Goal: Task Accomplishment & Management: Complete application form

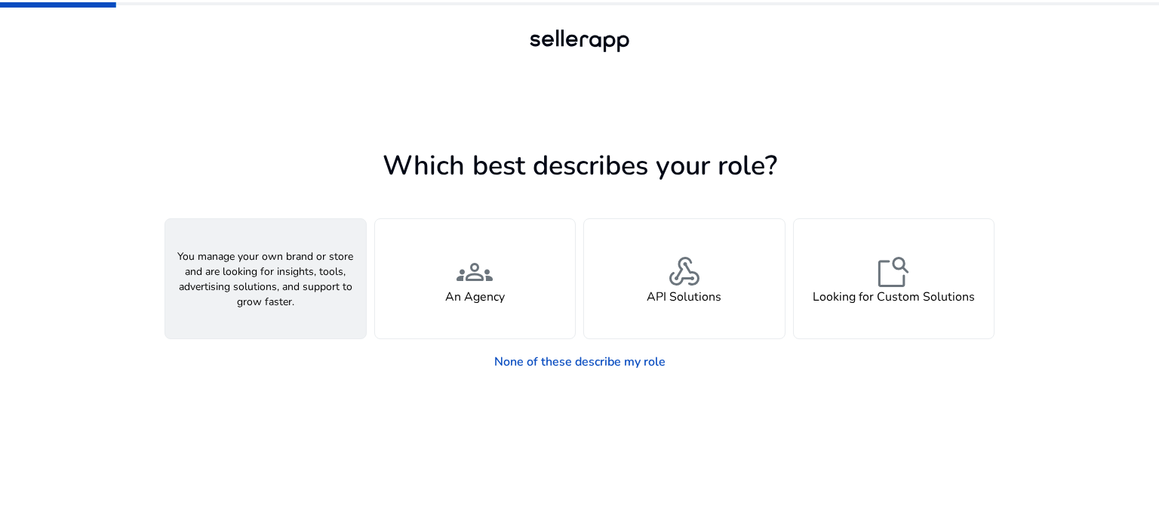
click at [287, 309] on div "person A Seller" at bounding box center [265, 278] width 201 height 119
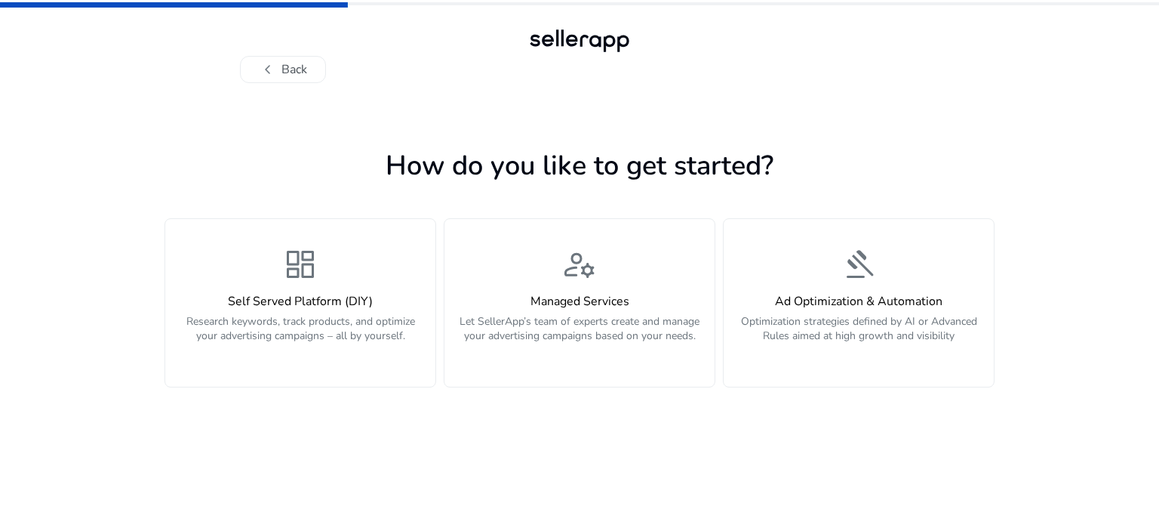
click at [287, 309] on div "Self Served Platform (DIY) Research keywords, track products, and optimize your…" at bounding box center [300, 326] width 252 height 65
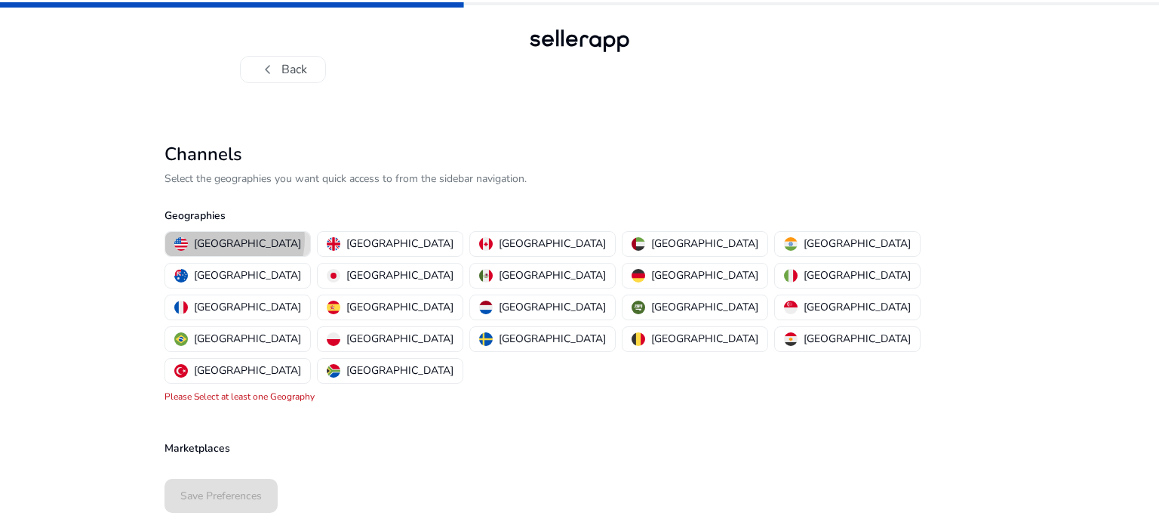
click at [234, 239] on p "[GEOGRAPHIC_DATA]" at bounding box center [247, 243] width 107 height 16
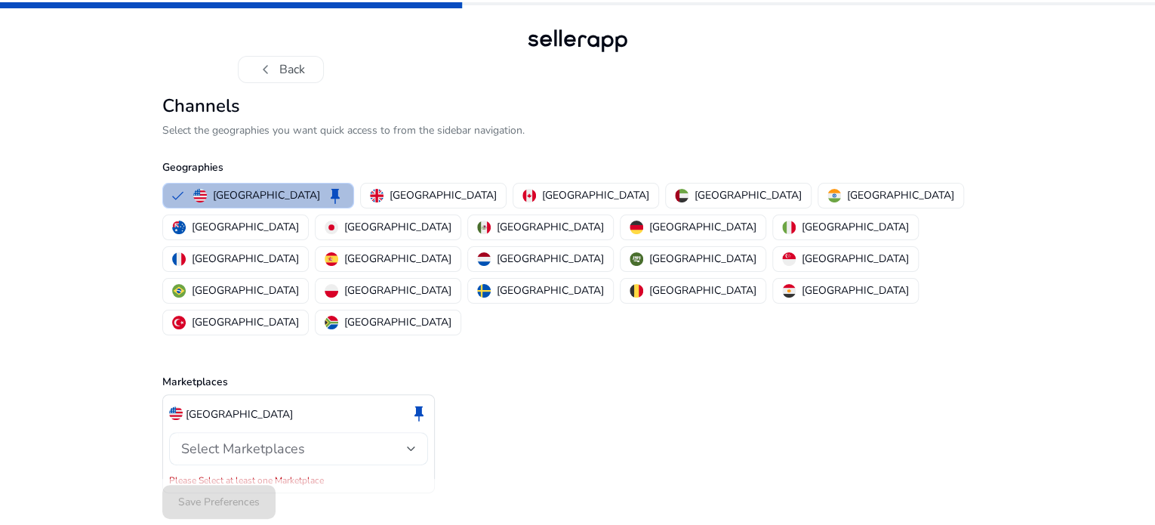
click at [368, 440] on div "Select Marketplaces" at bounding box center [294, 448] width 226 height 17
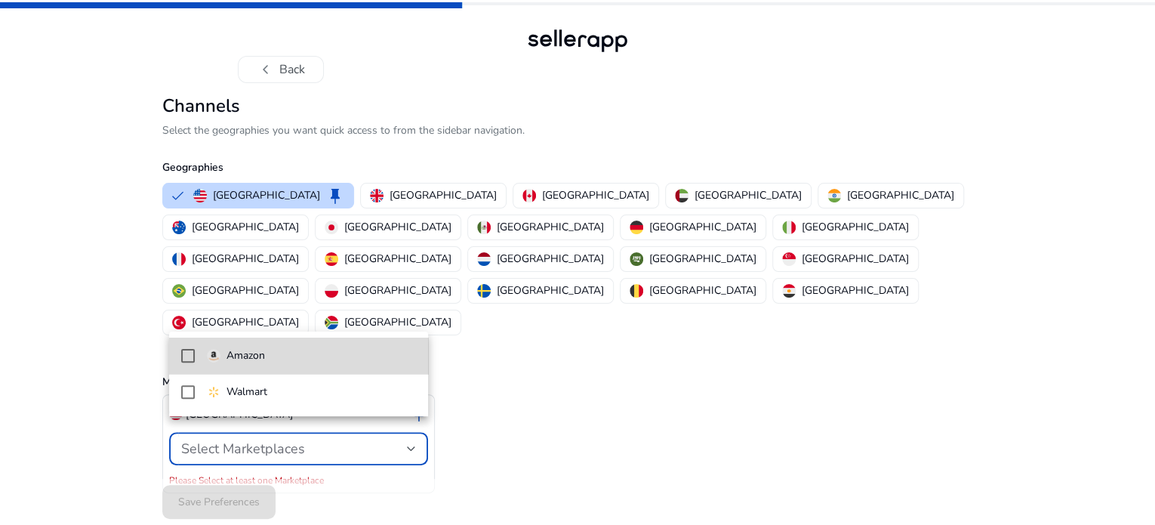
click at [300, 359] on span "Amazon" at bounding box center [312, 355] width 210 height 17
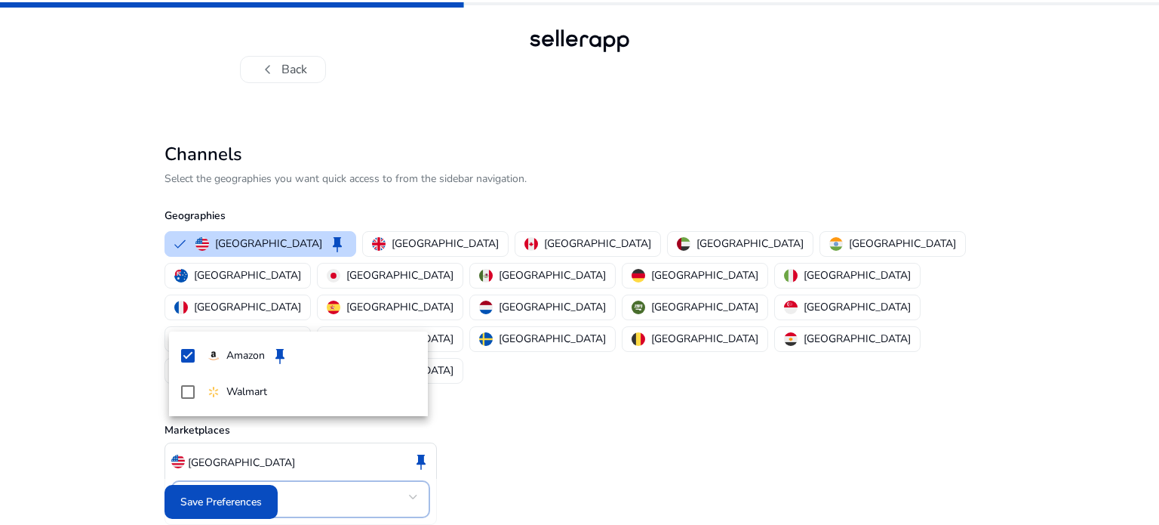
click at [247, 489] on div at bounding box center [579, 262] width 1159 height 525
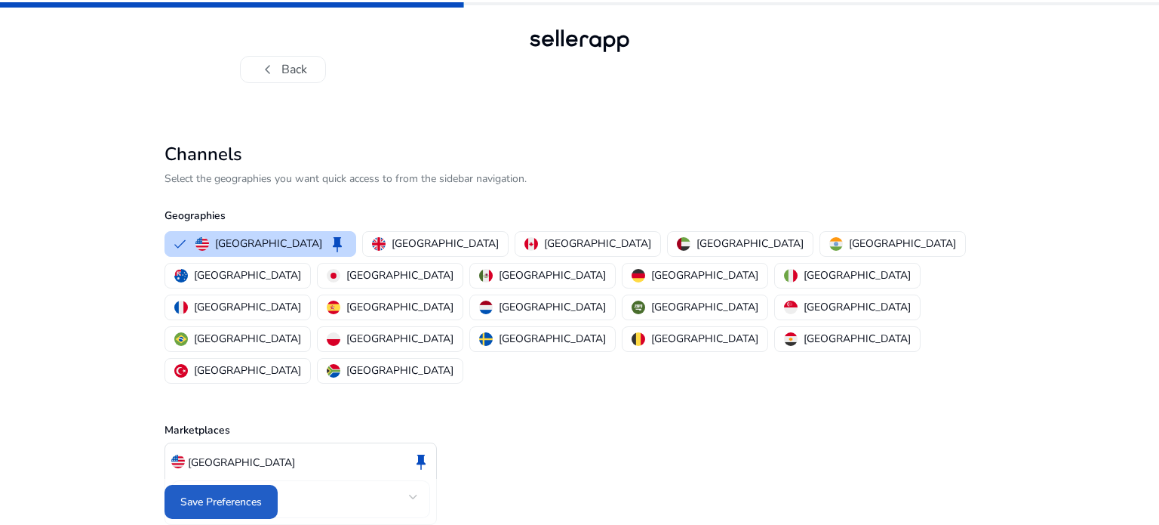
click at [247, 494] on span "Save Preferences" at bounding box center [221, 502] width 82 height 16
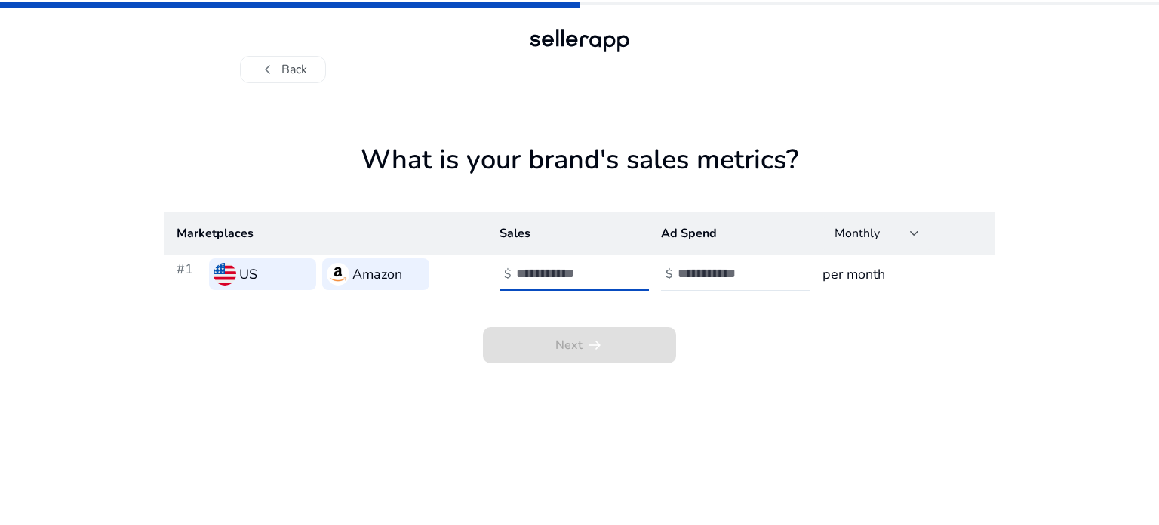
click at [554, 272] on input "number" at bounding box center [567, 273] width 102 height 17
click at [556, 272] on input "number" at bounding box center [567, 273] width 102 height 17
click at [748, 269] on input "number" at bounding box center [729, 273] width 102 height 17
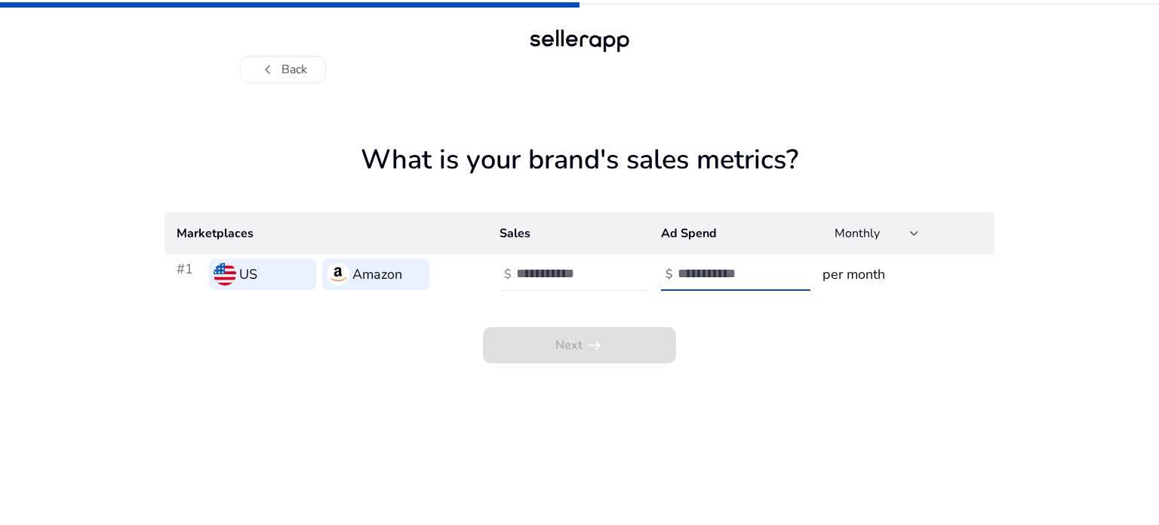
click at [748, 269] on input "number" at bounding box center [729, 273] width 102 height 17
click at [560, 277] on input "number" at bounding box center [567, 273] width 102 height 17
type input "*"
click at [694, 267] on input "number" at bounding box center [729, 273] width 102 height 17
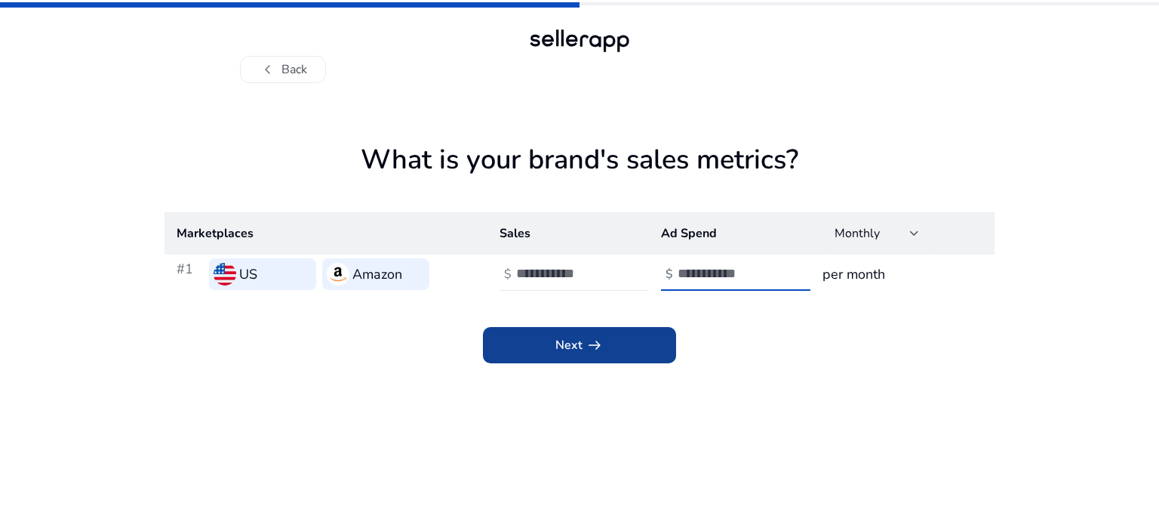
type input "*"
click at [598, 346] on span "arrow_right_alt" at bounding box center [595, 345] width 18 height 18
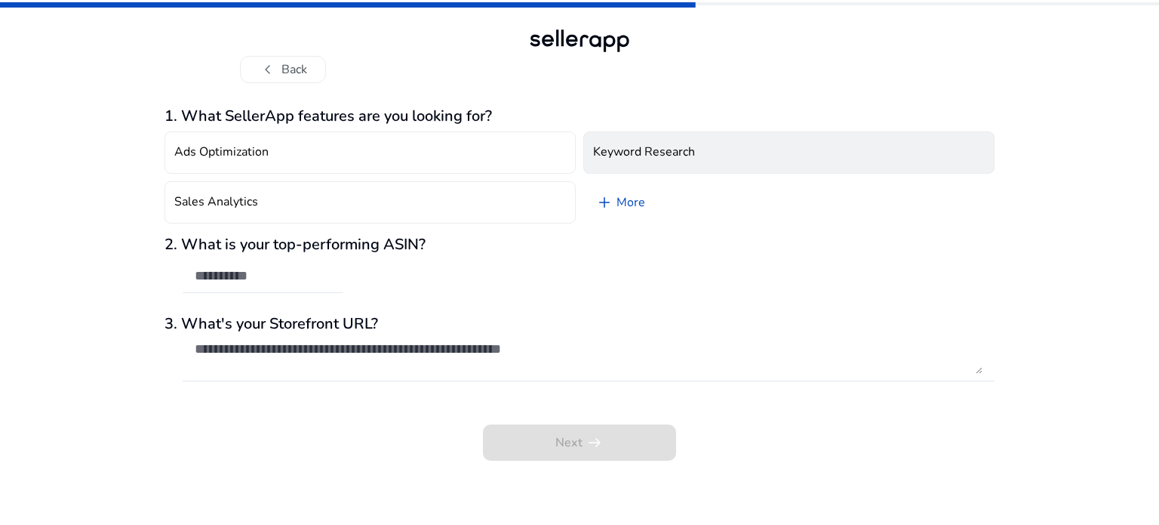
click at [631, 160] on button "Keyword Research" at bounding box center [788, 152] width 411 height 42
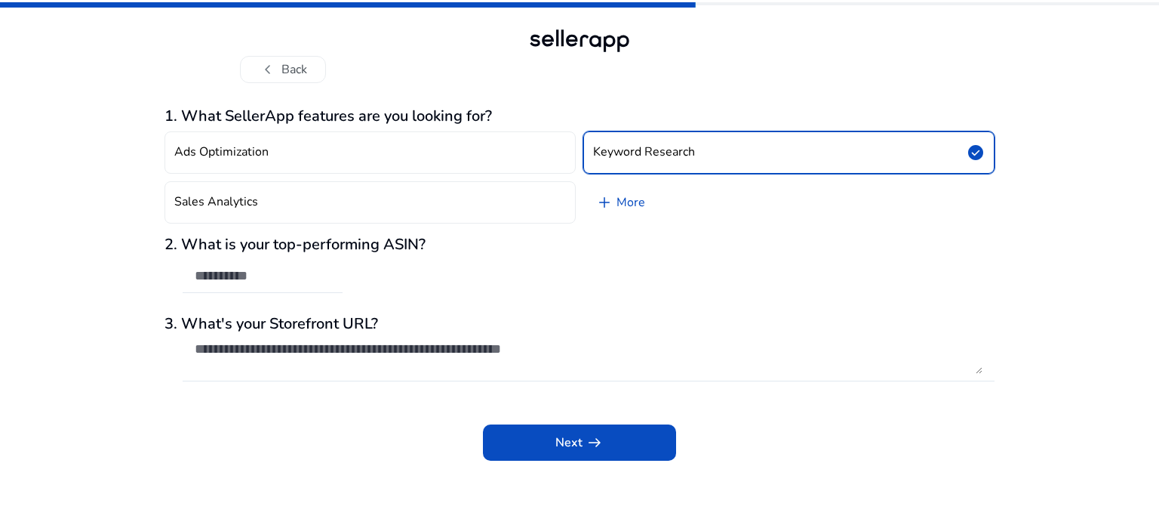
click at [631, 160] on button "Keyword Research check_circle" at bounding box center [788, 152] width 411 height 42
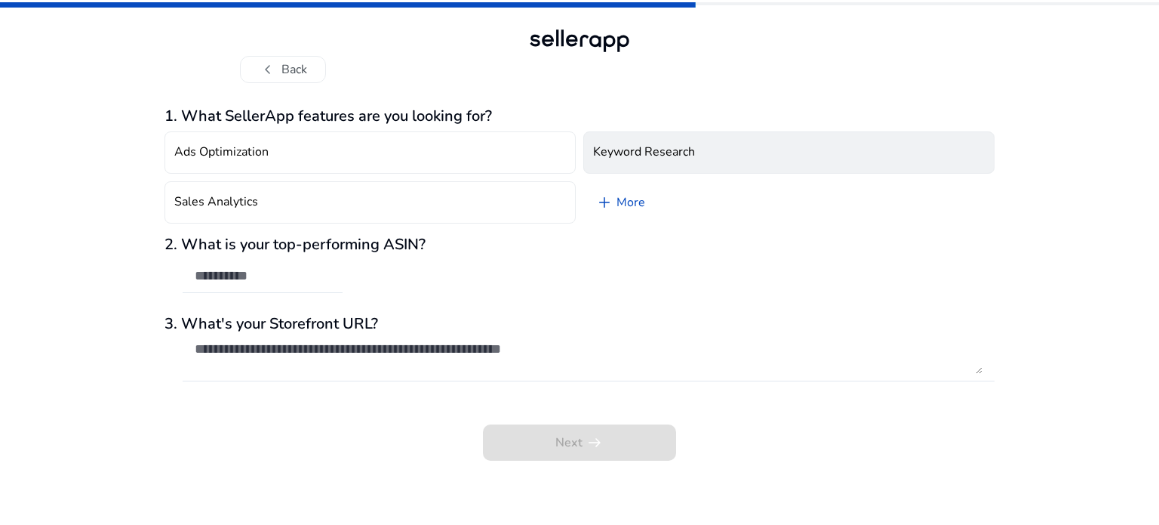
click at [634, 156] on h4 "Keyword Research" at bounding box center [644, 152] width 102 height 14
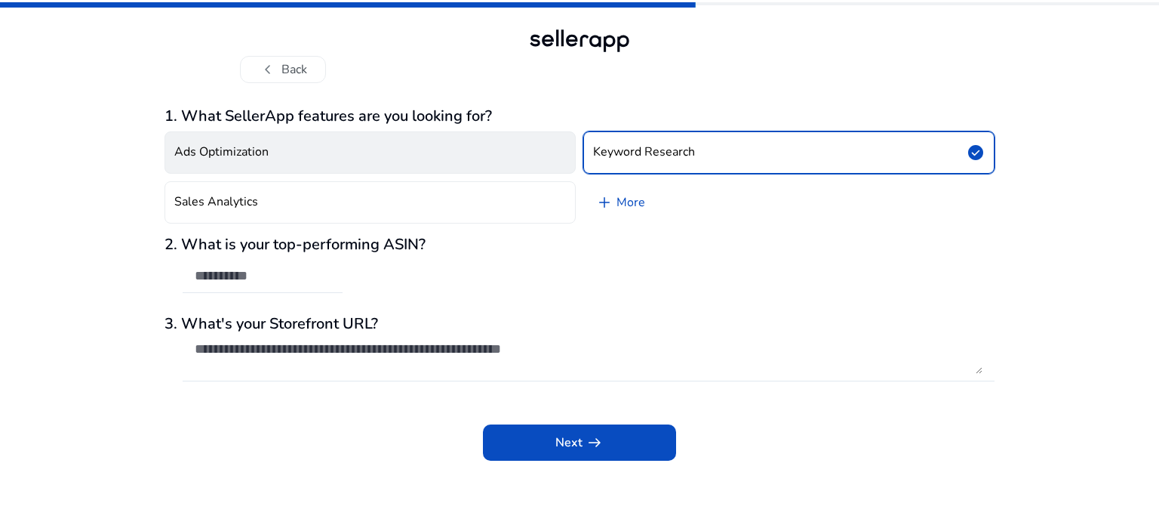
click at [471, 158] on button "Ads Optimization" at bounding box center [370, 152] width 411 height 42
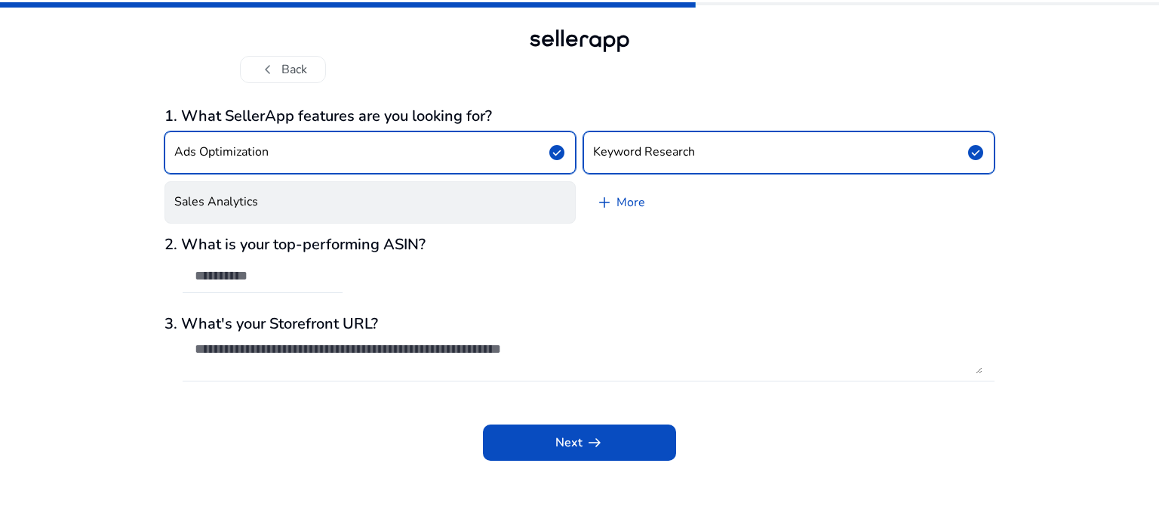
click at [489, 196] on button "Sales Analytics" at bounding box center [370, 202] width 411 height 42
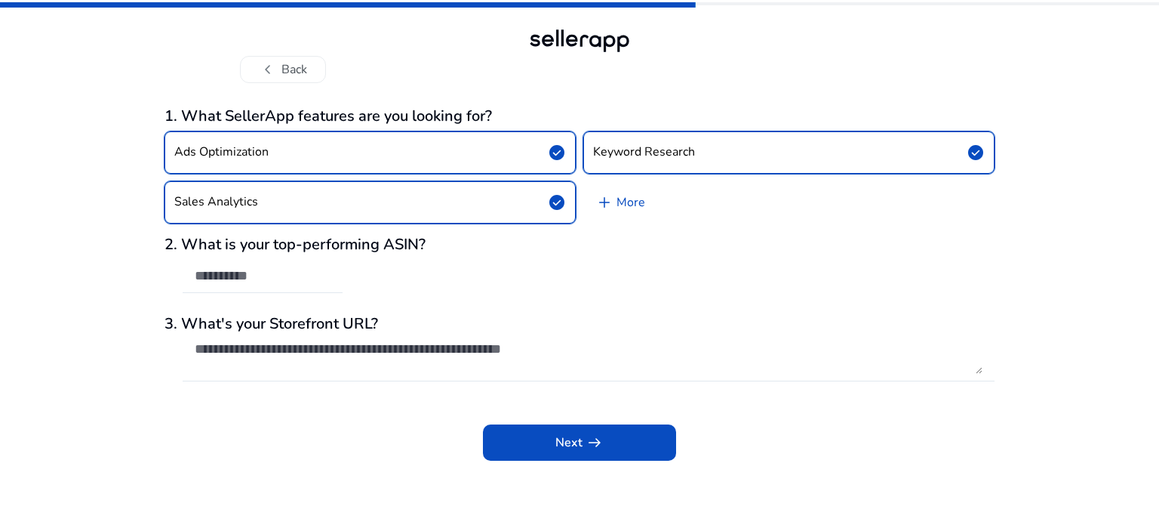
click at [296, 297] on div at bounding box center [263, 301] width 160 height 16
click at [229, 277] on input "text" at bounding box center [263, 275] width 136 height 17
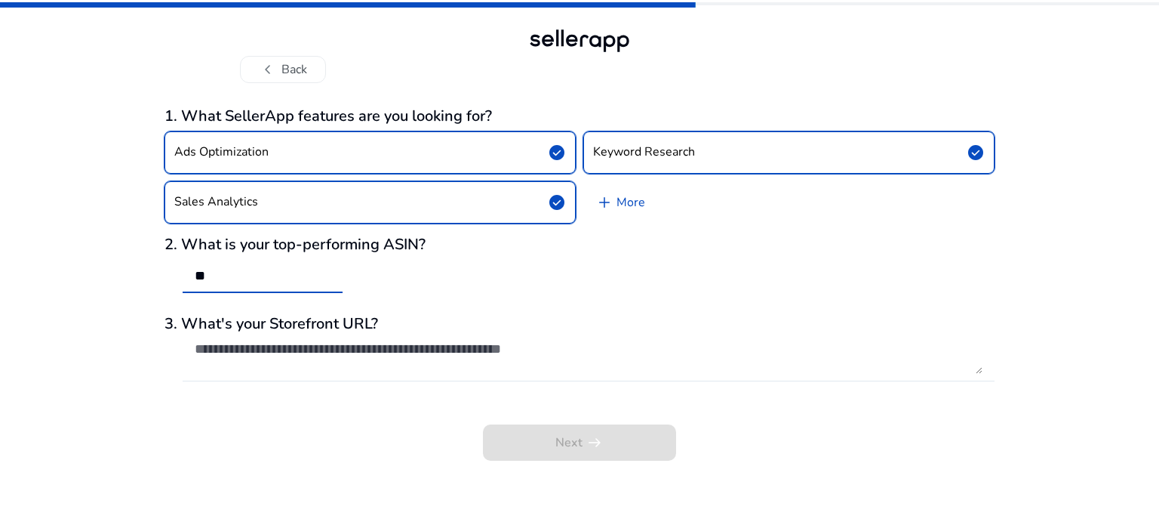
type input "*"
type input "**"
drag, startPoint x: 269, startPoint y: 324, endPoint x: 404, endPoint y: 312, distance: 135.6
click at [404, 312] on div "1. What SellerApp features are you looking for? Ads Optimization check_circle K…" at bounding box center [580, 283] width 830 height 353
copy h3 "Storefront URL?"
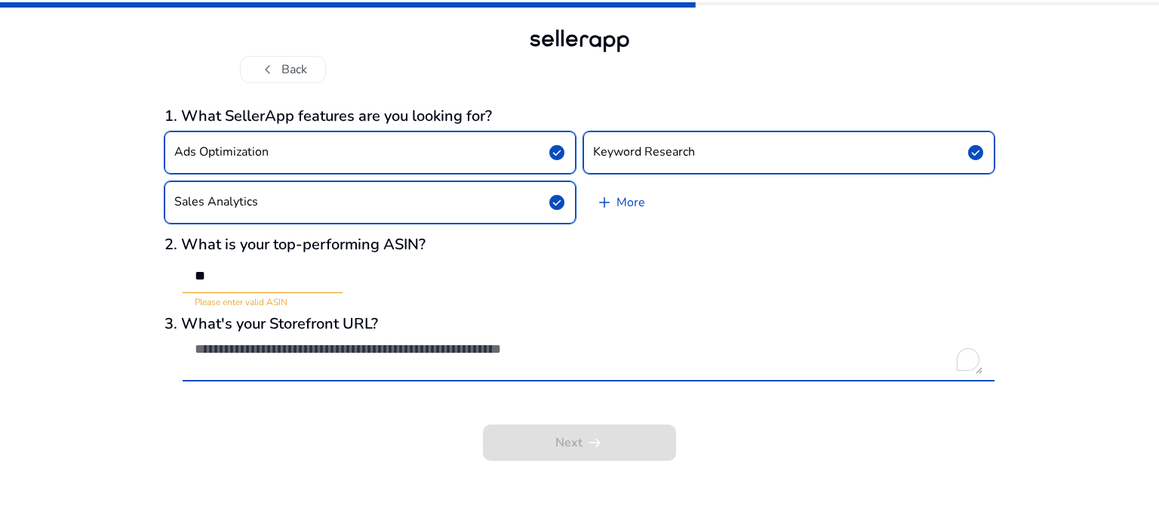
drag, startPoint x: 640, startPoint y: 355, endPoint x: 387, endPoint y: 361, distance: 252.9
click at [387, 361] on textarea at bounding box center [589, 356] width 788 height 33
paste textarea "**********"
type textarea "**********"
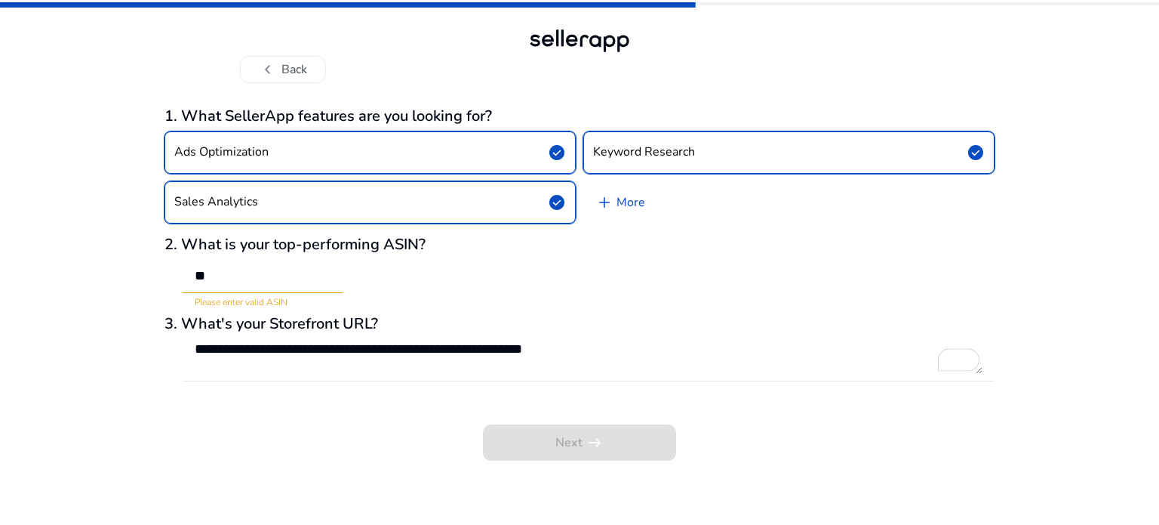
click at [566, 432] on div "Next arrow_right_alt" at bounding box center [580, 431] width 830 height 57
drag, startPoint x: 214, startPoint y: 279, endPoint x: 162, endPoint y: 282, distance: 51.5
click at [162, 282] on div "**********" at bounding box center [579, 262] width 1159 height 525
drag, startPoint x: 238, startPoint y: 277, endPoint x: 120, endPoint y: 250, distance: 120.8
click at [120, 250] on div "**********" at bounding box center [579, 262] width 1159 height 525
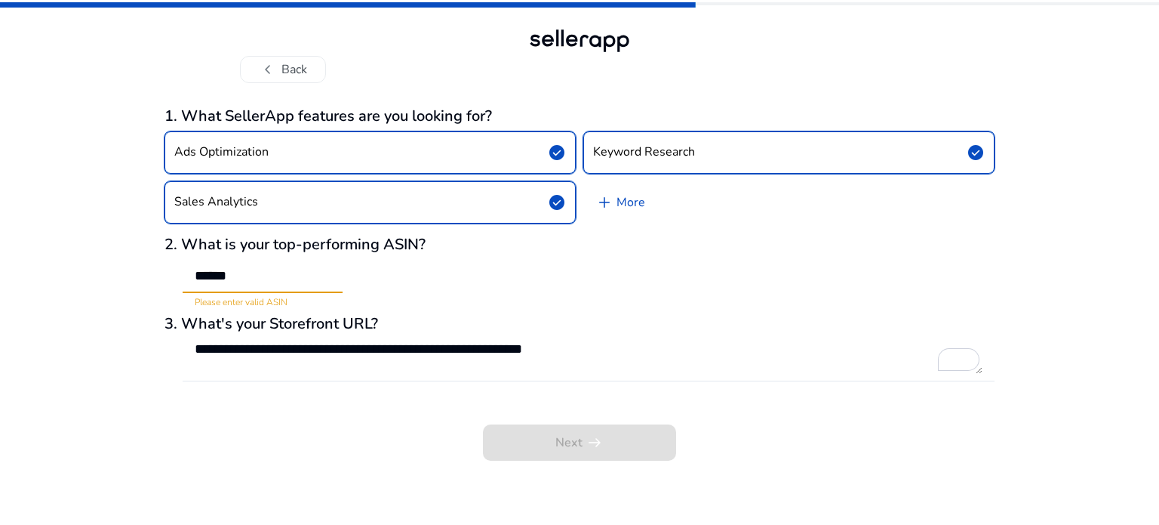
paste input "****"
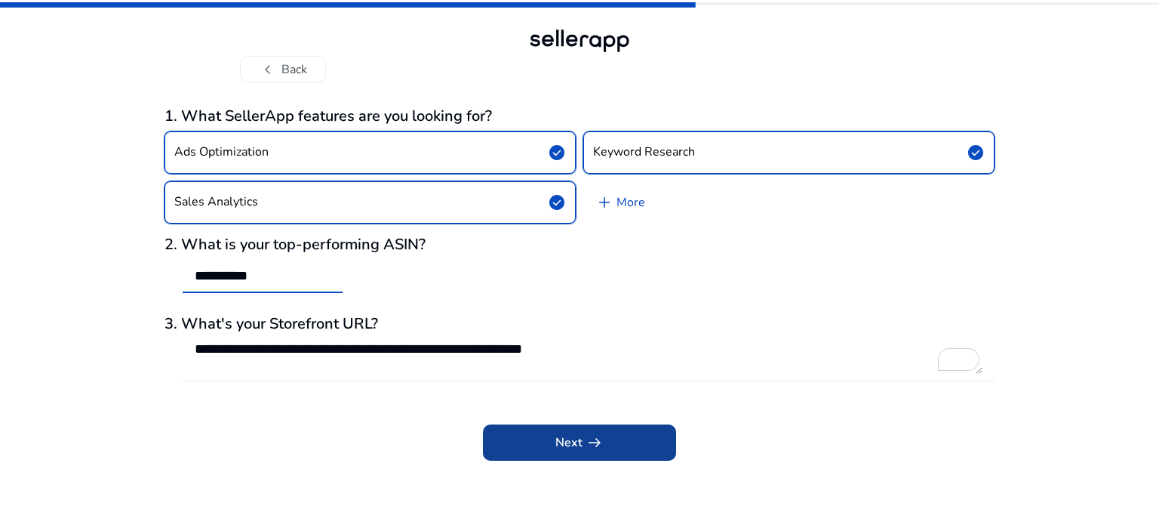
type input "**********"
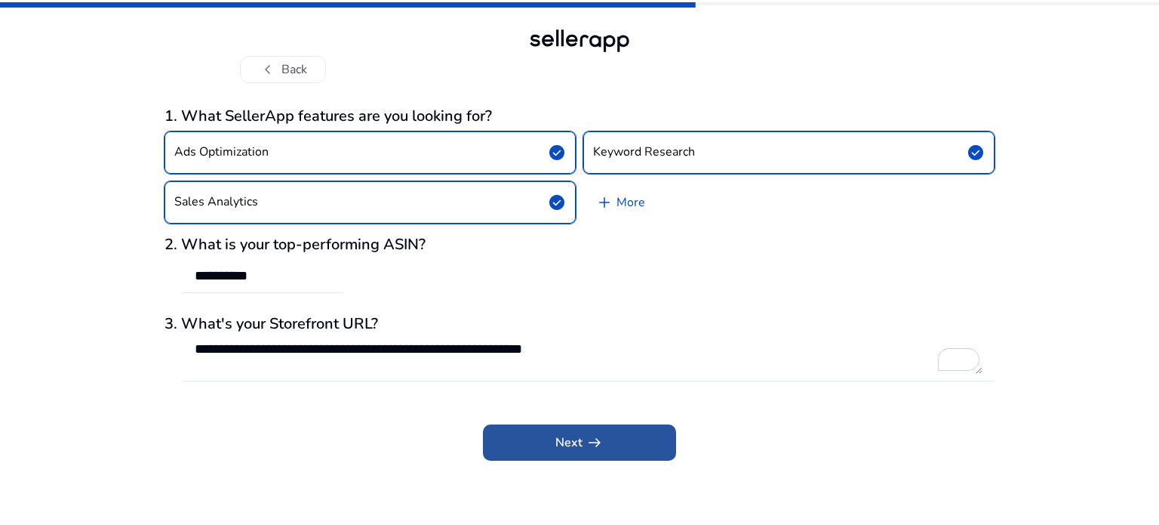
click at [594, 440] on span "arrow_right_alt" at bounding box center [595, 442] width 18 height 18
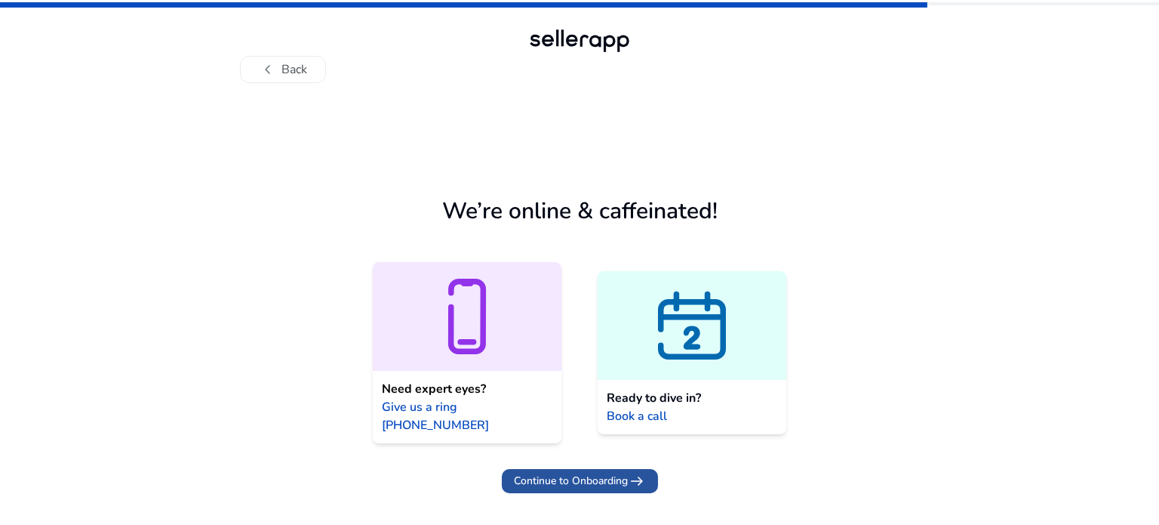
click at [585, 472] on span "Continue to Onboarding" at bounding box center [571, 480] width 114 height 16
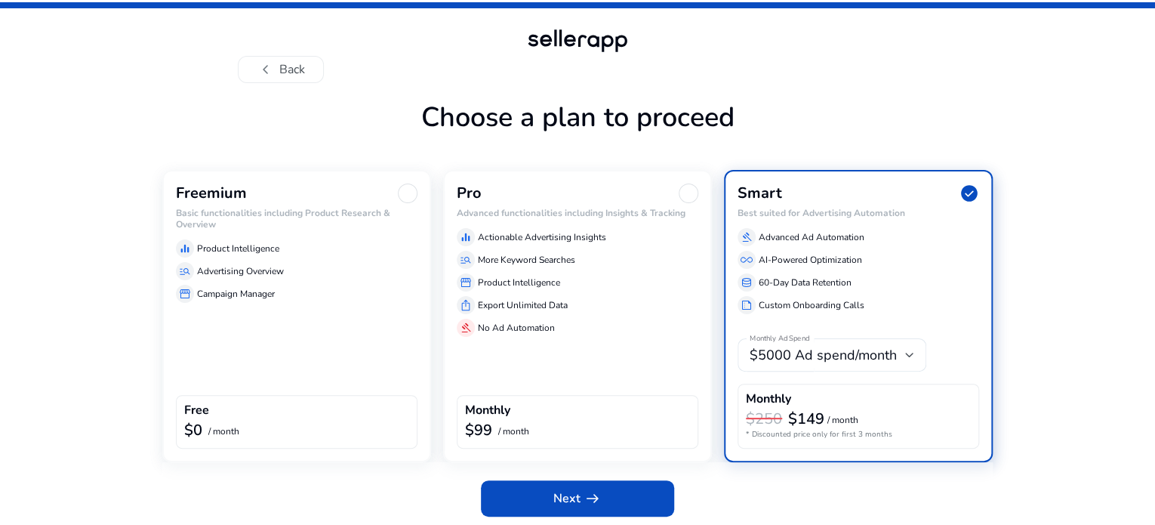
drag, startPoint x: 1108, startPoint y: 77, endPoint x: 507, endPoint y: 346, distance: 658.1
click at [1076, 157] on div "chevron_left Back Choose a plan to proceed Freemium Basic functionalities inclu…" at bounding box center [577, 264] width 1155 height 528
click at [231, 362] on div "Freemium Basic functionalities including Product Research & Overview equalizer …" at bounding box center [296, 316] width 269 height 292
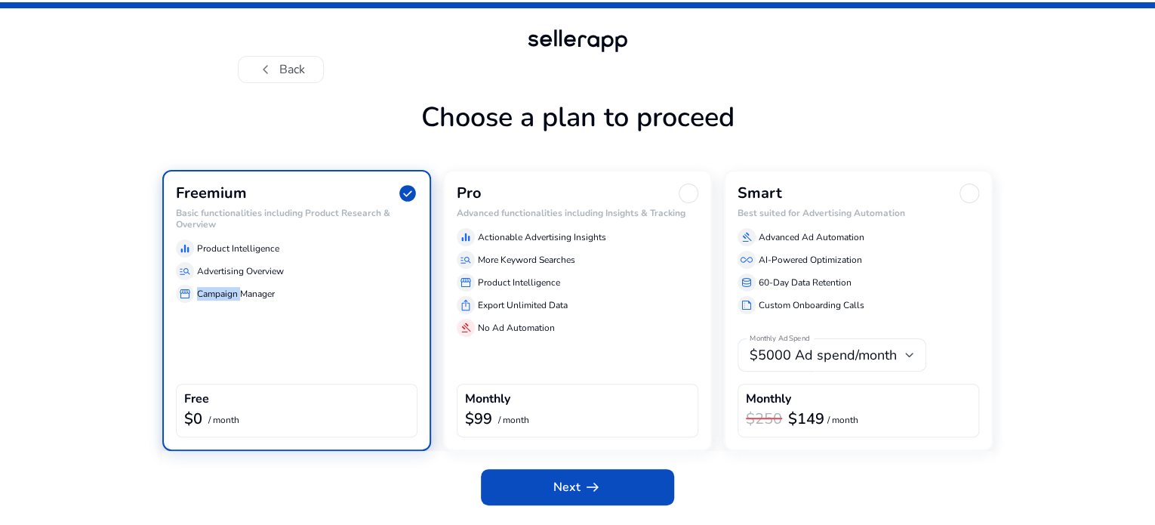
click at [231, 362] on div "Freemium check_circle Basic functionalities including Product Research & Overvi…" at bounding box center [296, 310] width 269 height 281
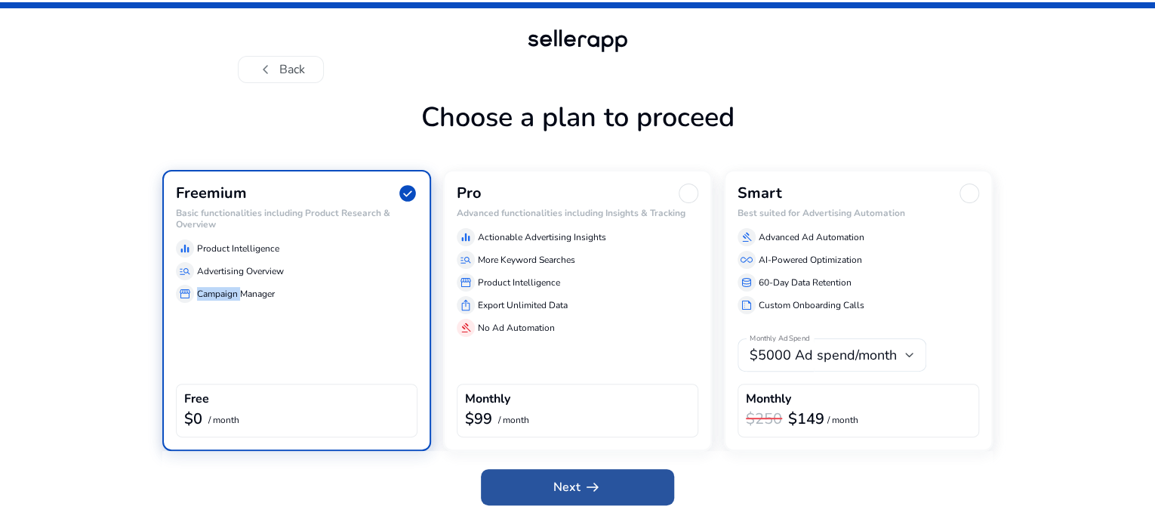
click at [531, 505] on span at bounding box center [577, 487] width 193 height 36
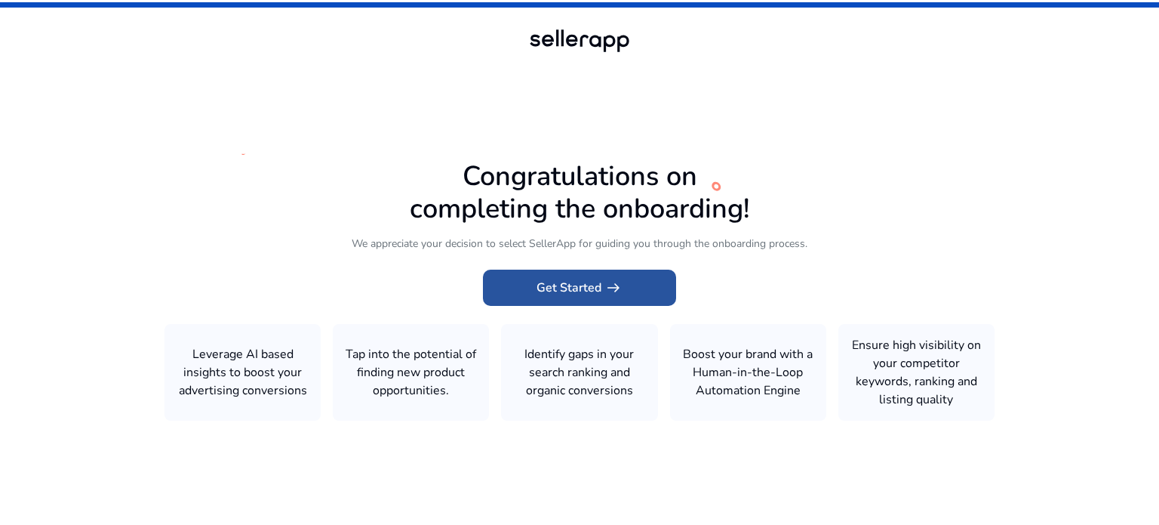
click at [580, 286] on span "Get Started arrow_right_alt" at bounding box center [580, 288] width 86 height 18
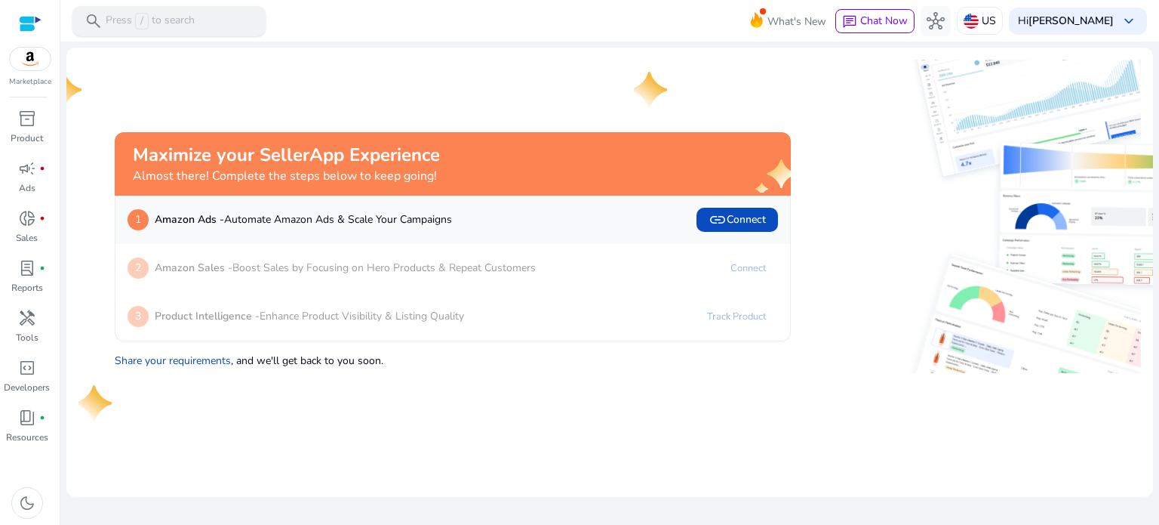
click at [163, 23] on p "Press / to search" at bounding box center [150, 21] width 89 height 17
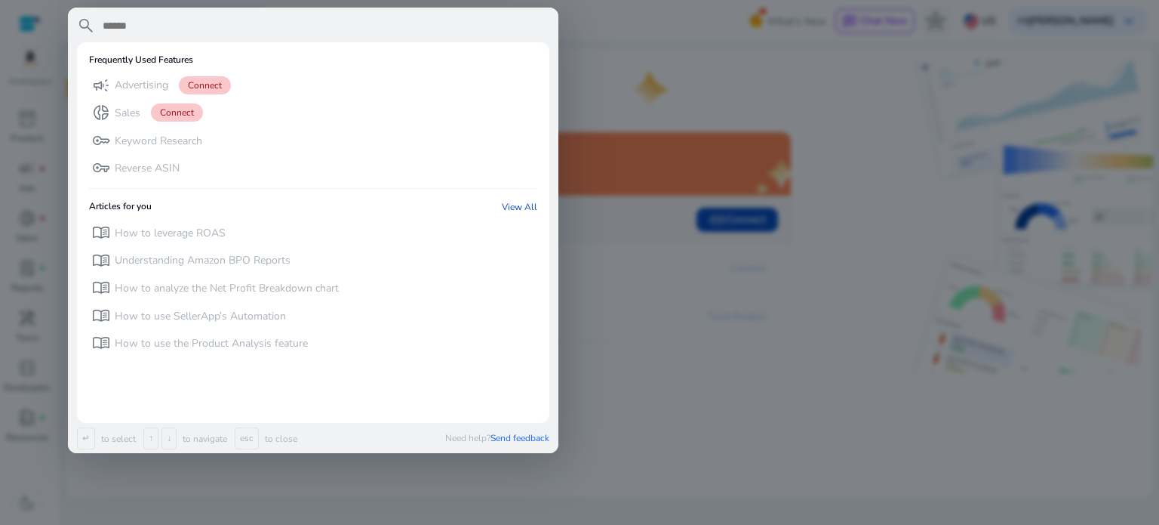
click at [601, 82] on div at bounding box center [579, 262] width 1159 height 525
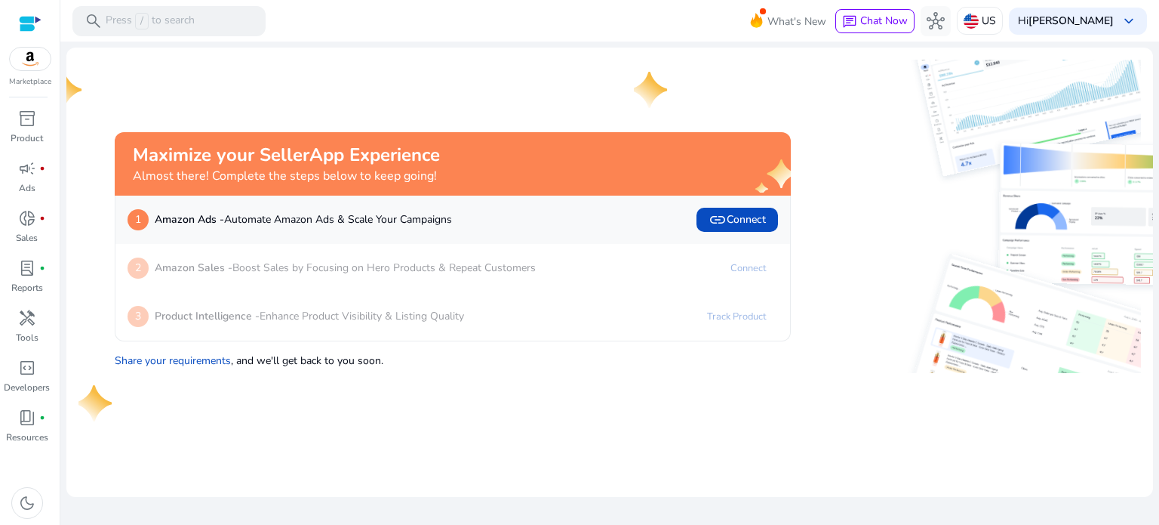
click at [485, 220] on div "1 Amazon Ads - Automate Amazon Ads & Scale Your Campaigns link Connect" at bounding box center [453, 220] width 651 height 24
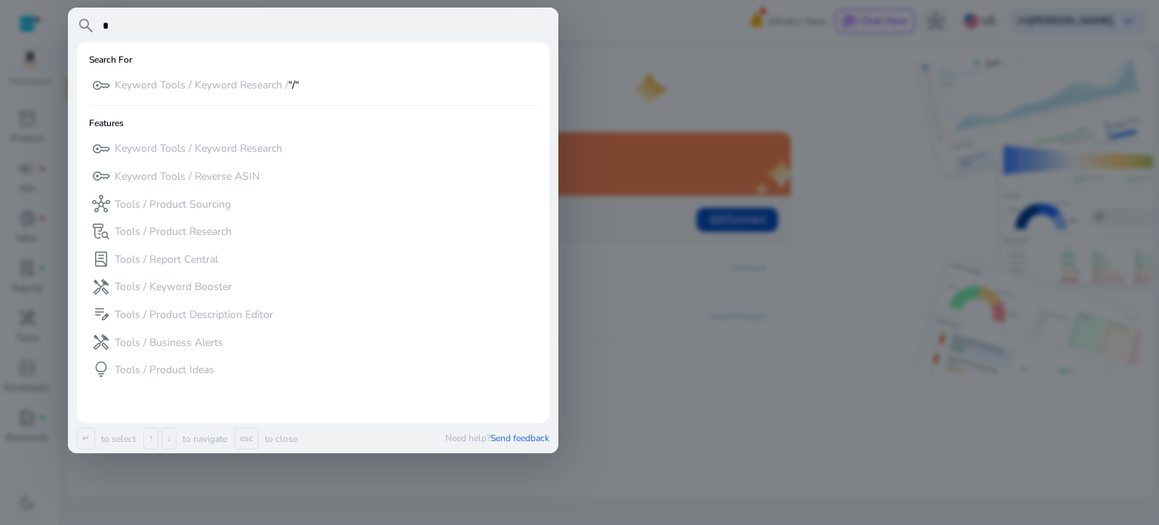
type input "*"
click at [605, 69] on div at bounding box center [579, 262] width 1159 height 525
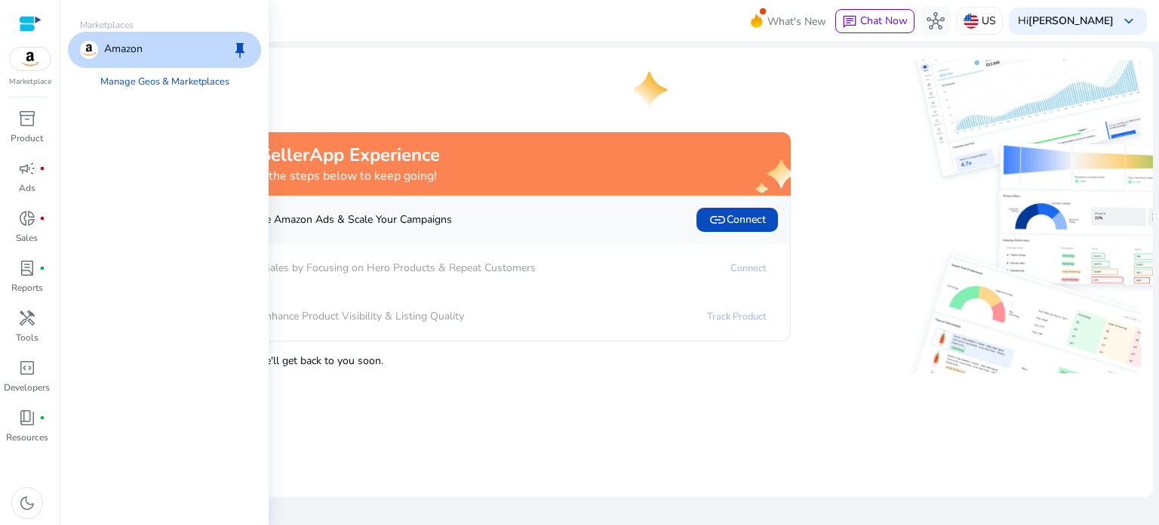
click at [26, 54] on img at bounding box center [30, 59] width 41 height 23
click at [30, 60] on img at bounding box center [30, 59] width 41 height 23
click at [122, 55] on p "Amazon" at bounding box center [123, 50] width 38 height 18
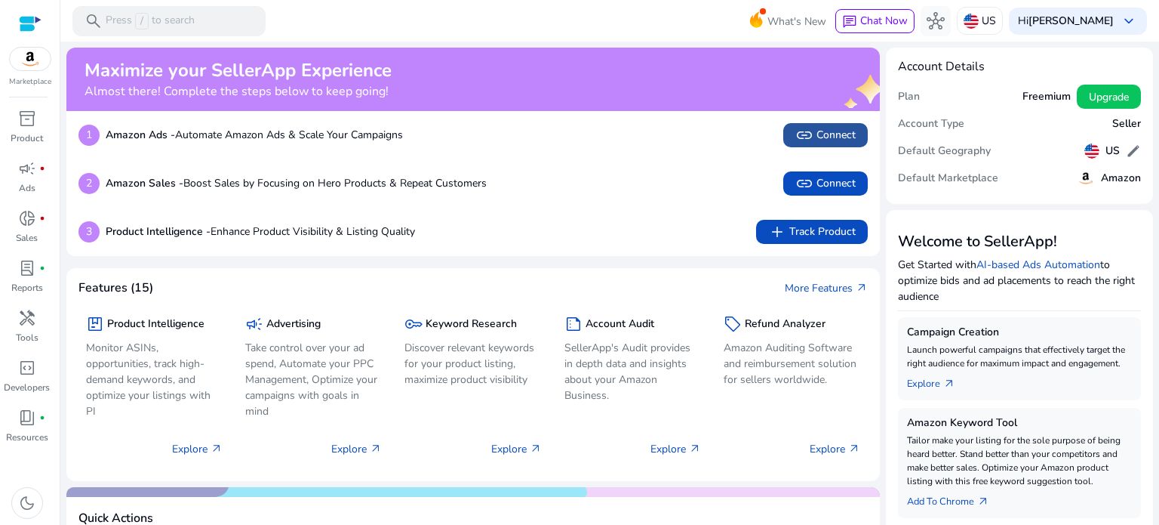
click at [809, 135] on app-icon "link" at bounding box center [806, 135] width 21 height 18
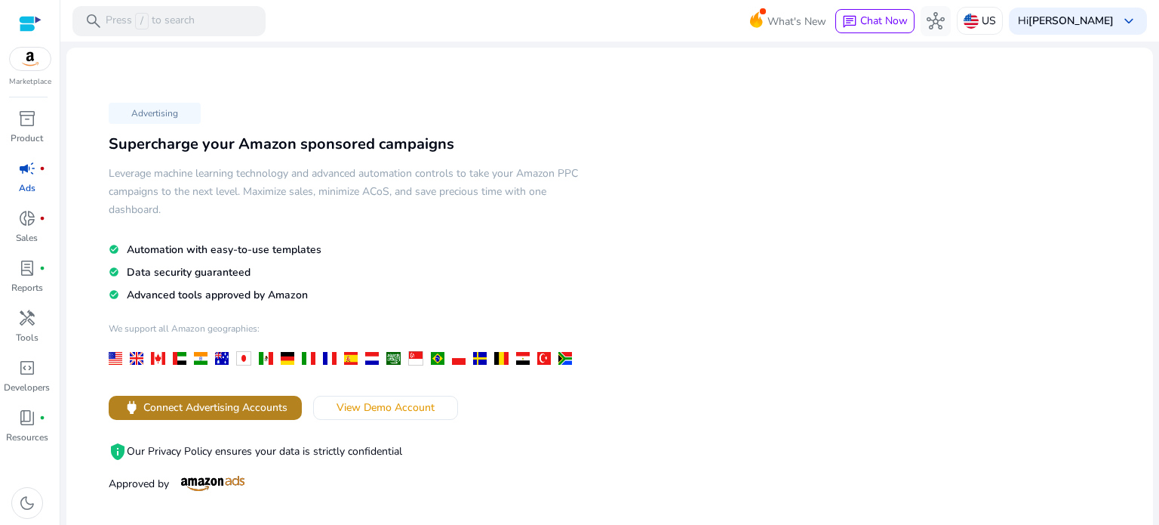
click at [240, 402] on span "Connect Advertising Accounts" at bounding box center [215, 407] width 144 height 16
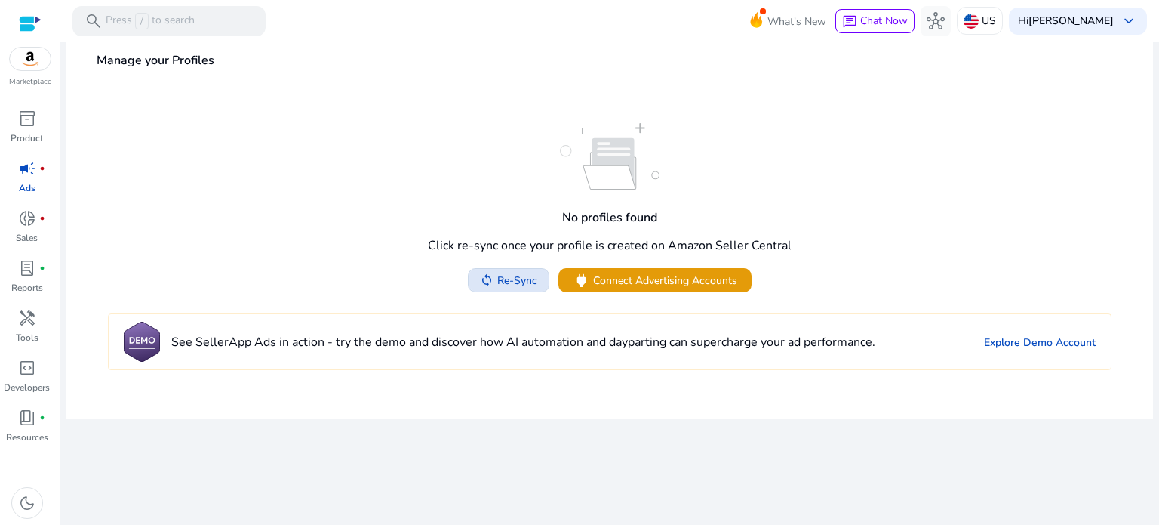
click at [513, 283] on span "Re-Sync" at bounding box center [517, 280] width 40 height 16
click at [36, 61] on img at bounding box center [30, 59] width 41 height 23
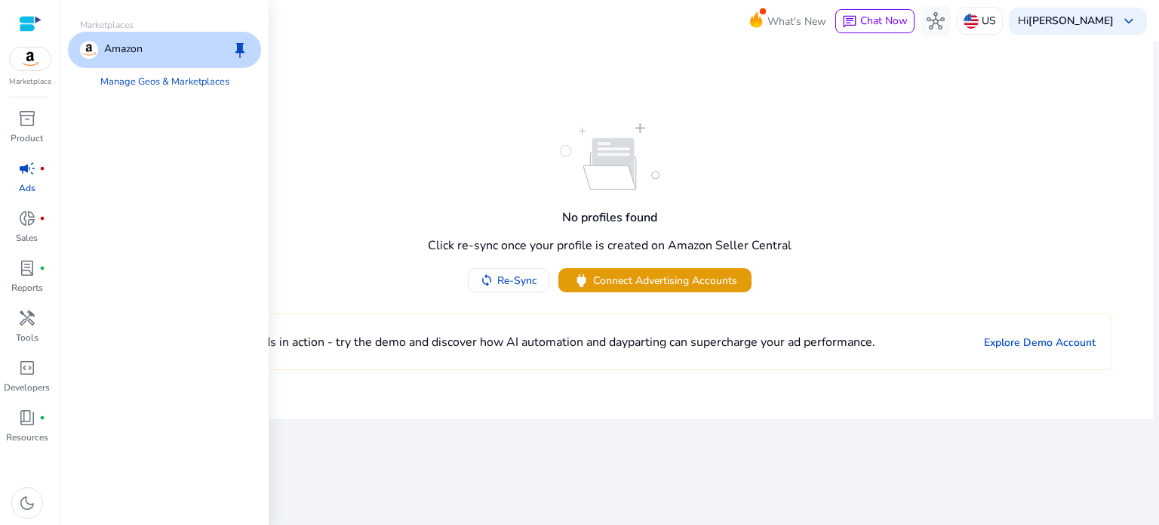
click at [36, 61] on img at bounding box center [30, 59] width 41 height 23
click at [122, 60] on div "Amazon keep" at bounding box center [164, 50] width 193 height 36
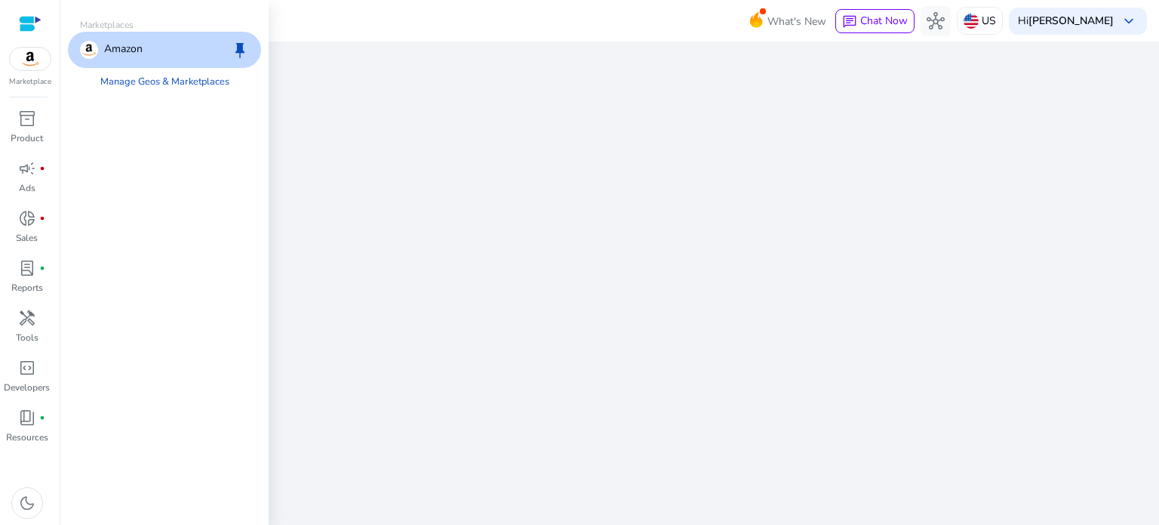
click at [122, 60] on div "Amazon keep" at bounding box center [164, 50] width 193 height 36
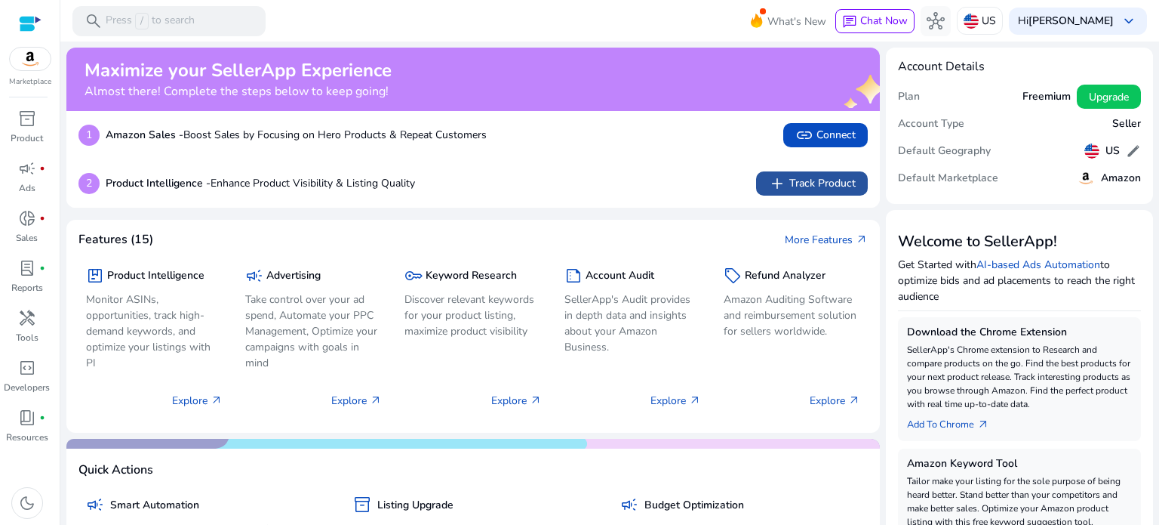
click at [811, 180] on span "add Track Product" at bounding box center [812, 183] width 88 height 18
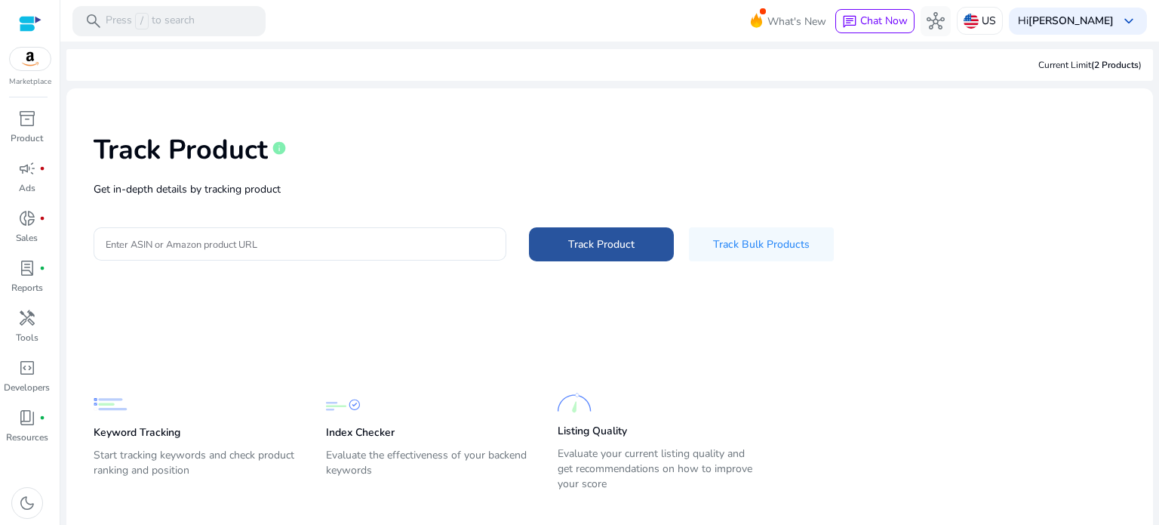
click at [607, 245] on span "Track Product" at bounding box center [601, 244] width 66 height 16
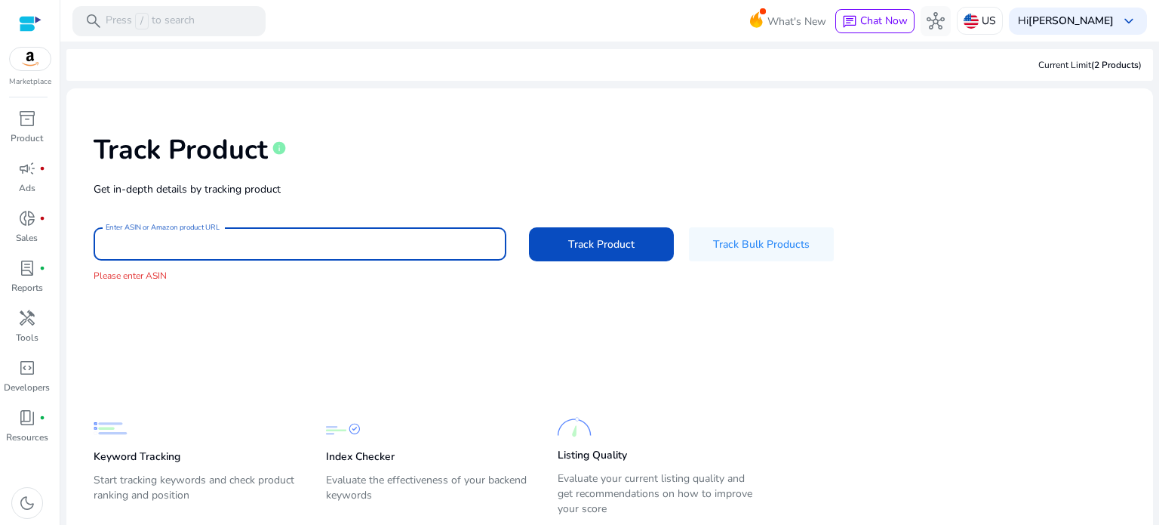
click at [254, 246] on input "Enter ASIN or Amazon product URL" at bounding box center [300, 243] width 389 height 17
paste input "**********"
type input "**********"
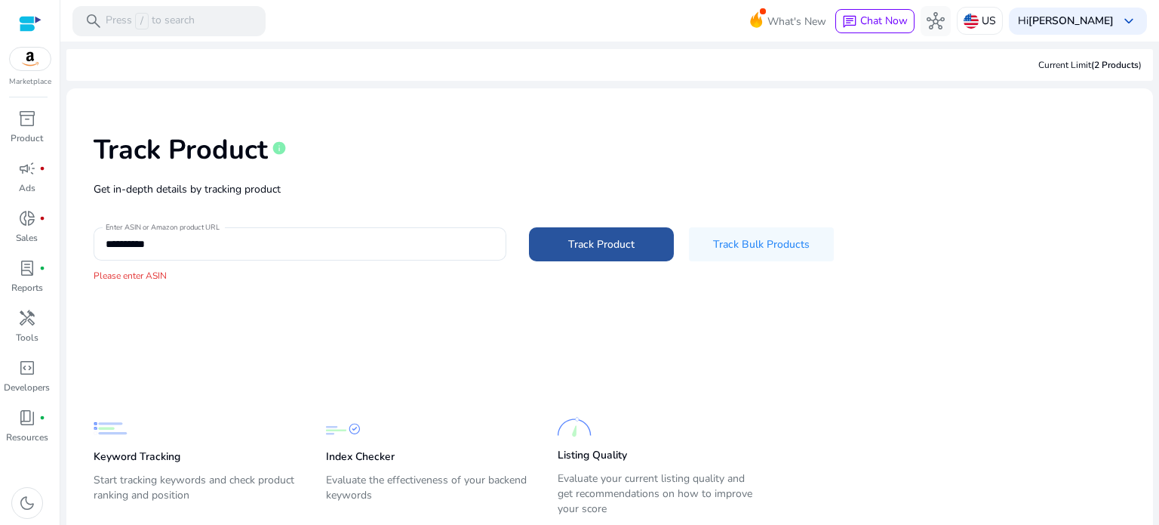
click at [575, 236] on span "Track Product" at bounding box center [601, 244] width 66 height 16
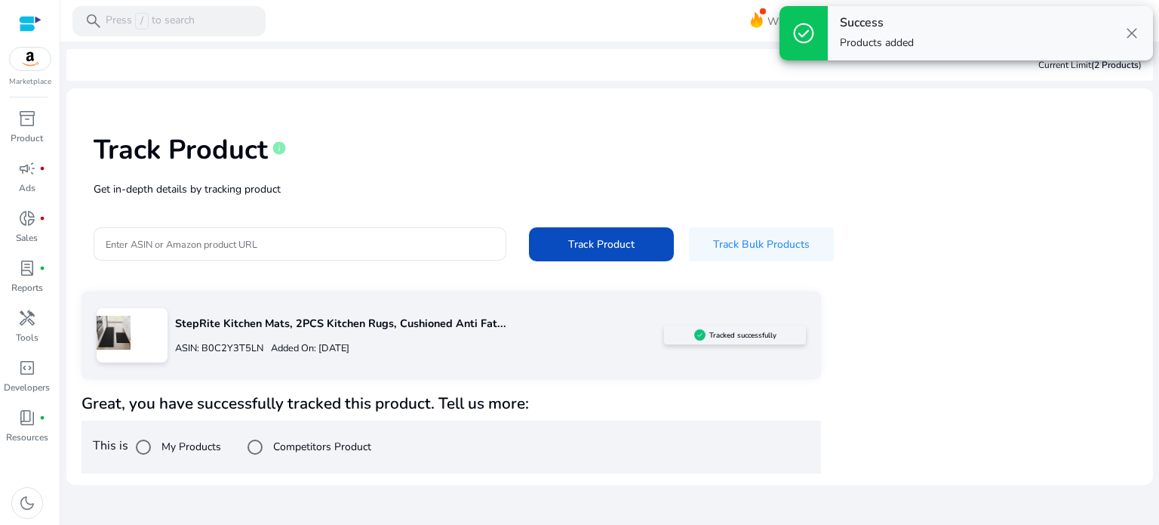
click at [297, 331] on p "StepRite Kitchen Mats, 2PCS Kitchen Rugs, Cushioned Anti Fat..." at bounding box center [419, 323] width 489 height 17
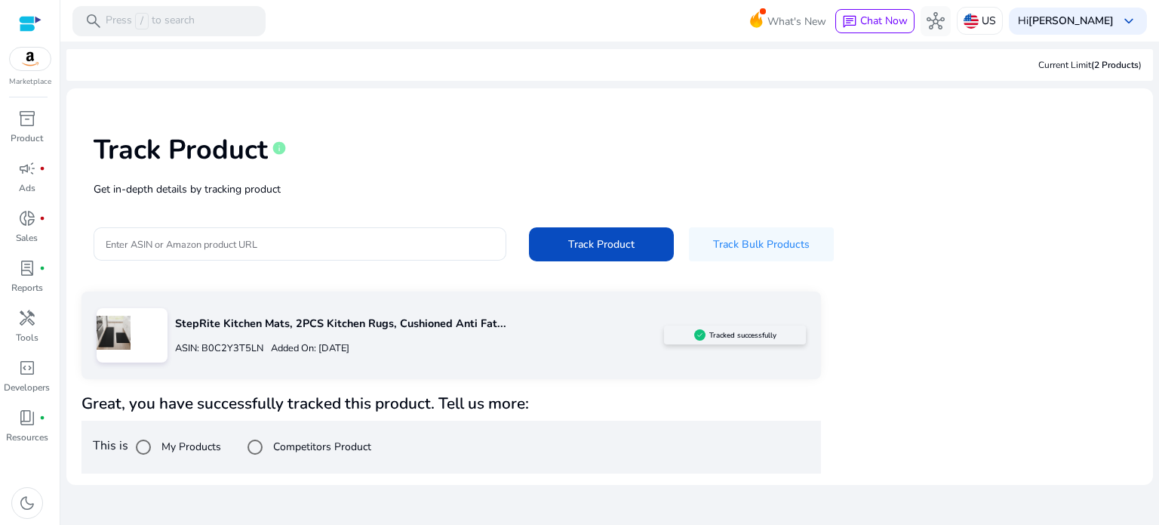
click at [293, 325] on p "StepRite Kitchen Mats, 2PCS Kitchen Rugs, Cushioned Anti Fat..." at bounding box center [419, 323] width 489 height 17
click at [157, 343] on div at bounding box center [132, 335] width 71 height 54
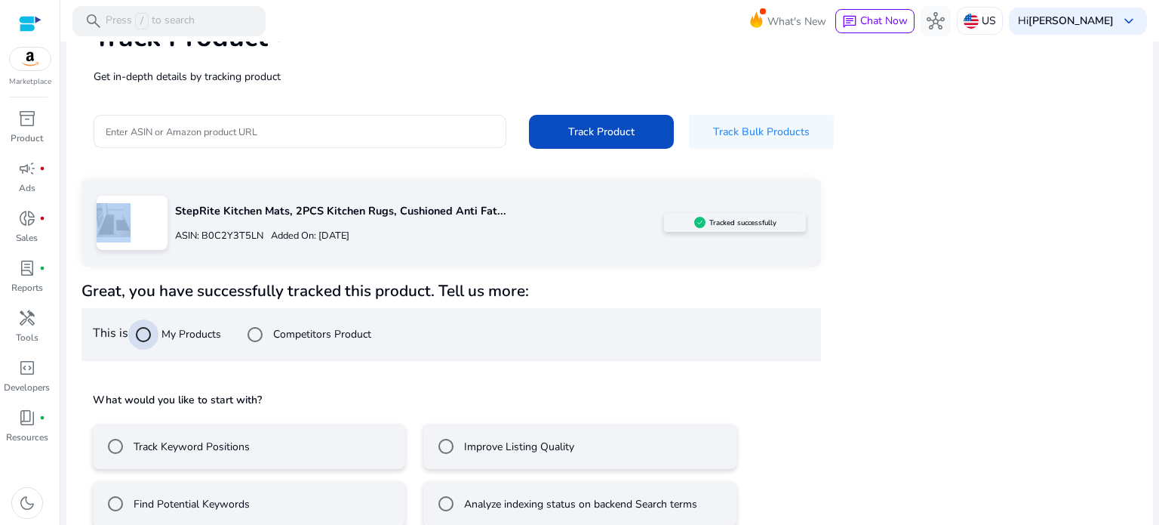
scroll to position [135, 0]
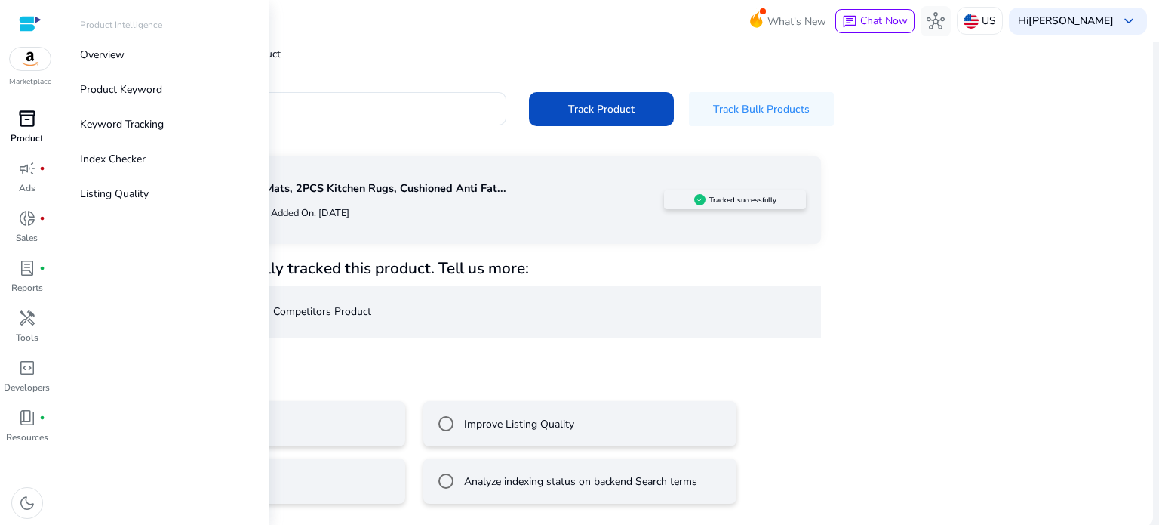
click at [40, 122] on div "inventory_2" at bounding box center [27, 118] width 42 height 24
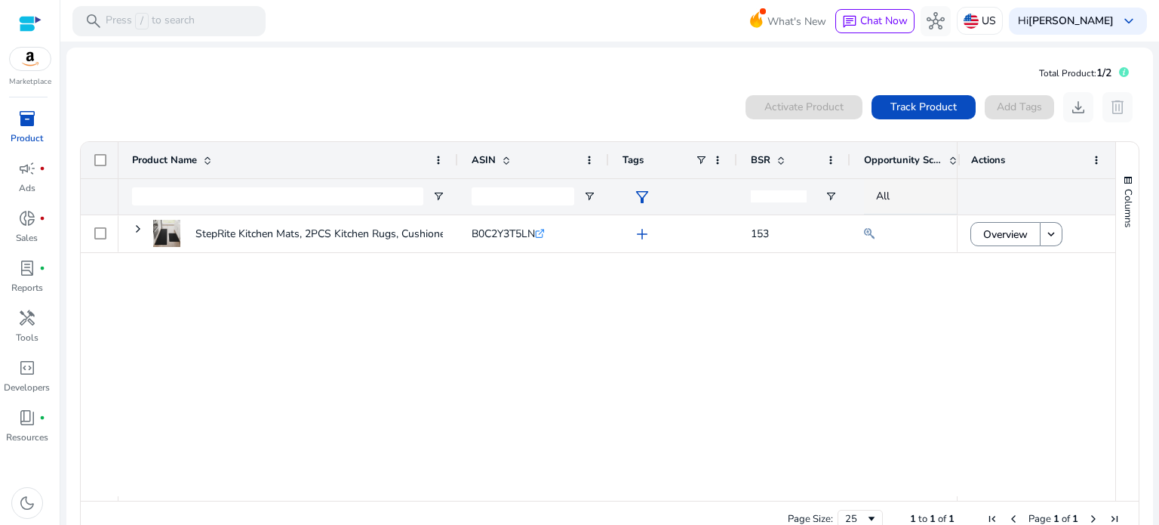
click at [29, 23] on div at bounding box center [30, 23] width 23 height 17
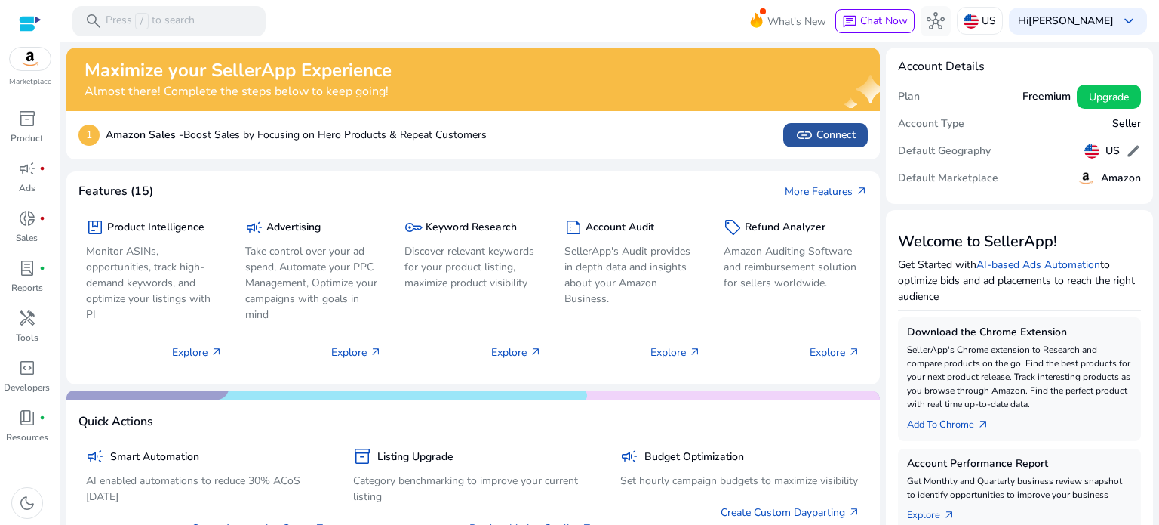
click at [830, 133] on span "link Connect" at bounding box center [826, 135] width 60 height 18
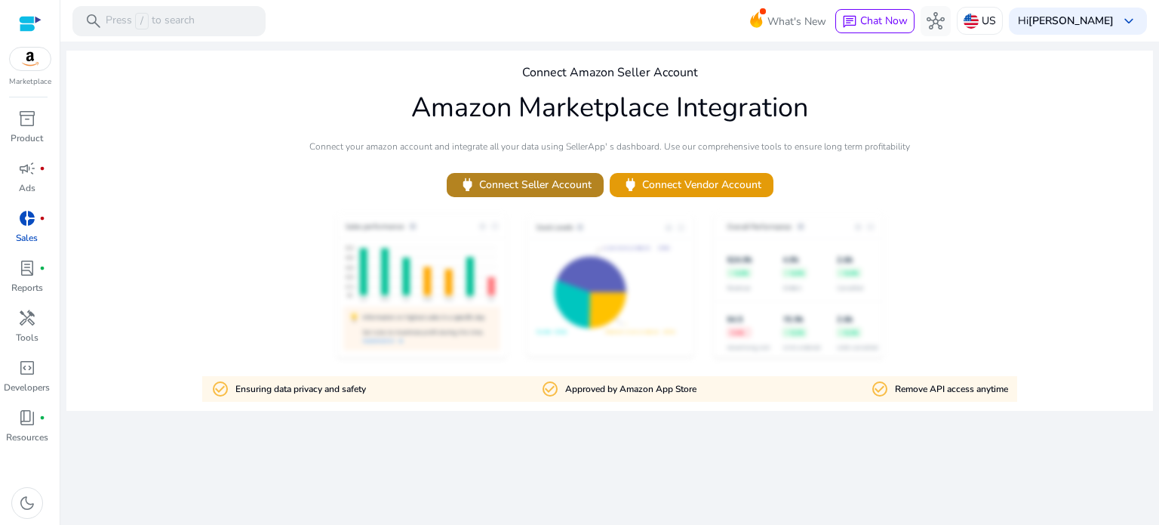
click at [564, 181] on span "power Connect Seller Account" at bounding box center [525, 184] width 133 height 17
